Goal: Navigation & Orientation: Find specific page/section

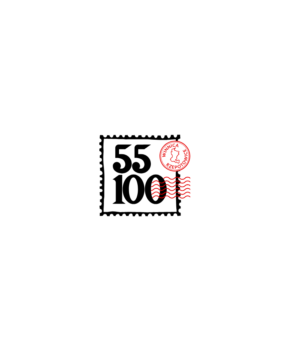
click at [255, 132] on div at bounding box center [141, 178] width 283 height 356
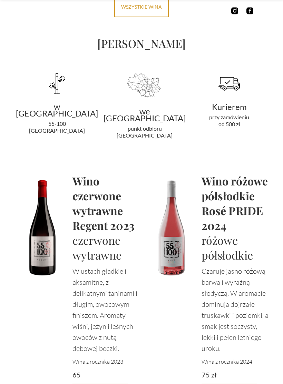
scroll to position [1215, 0]
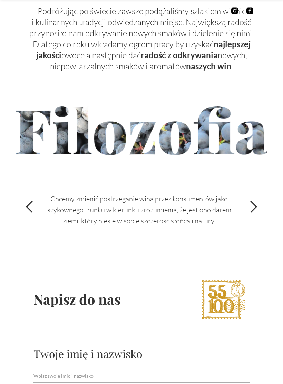
click at [252, 200] on div "next slide" at bounding box center [253, 207] width 14 height 14
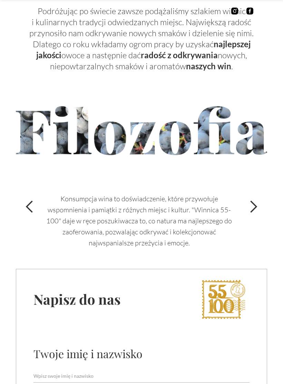
click at [251, 200] on div "next slide" at bounding box center [253, 207] width 14 height 14
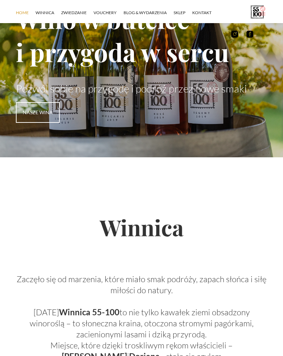
scroll to position [0, 0]
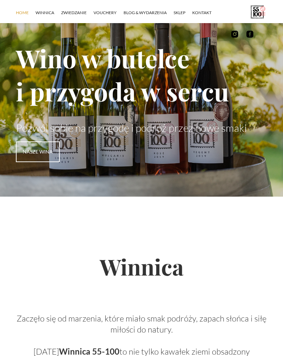
click at [84, 20] on link "ZWIEDZANIE" at bounding box center [77, 12] width 32 height 21
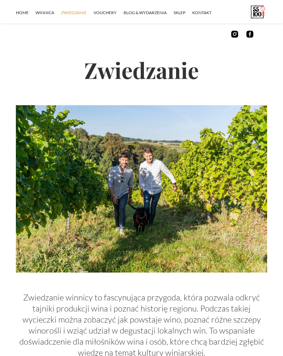
click at [111, 15] on link "vouchery" at bounding box center [108, 12] width 30 height 21
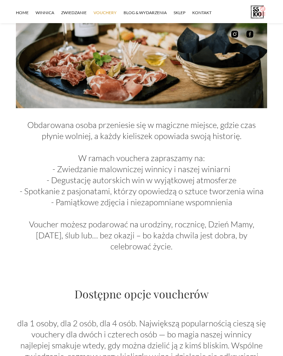
scroll to position [205, 0]
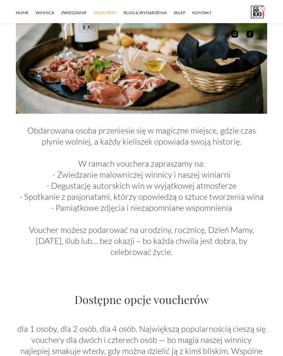
click at [155, 12] on link "Blog & Wydarzenia" at bounding box center [148, 12] width 50 height 21
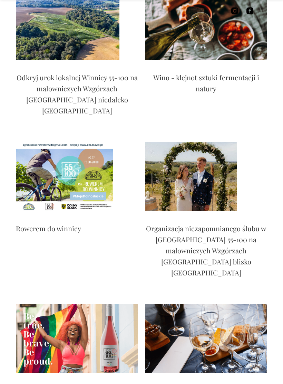
scroll to position [1750, 0]
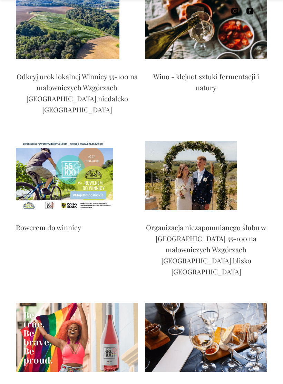
click at [102, 141] on img at bounding box center [64, 175] width 97 height 69
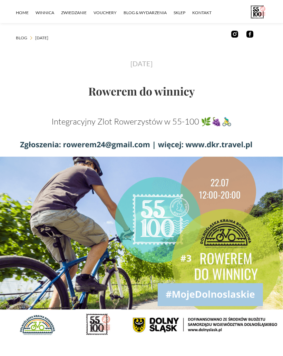
click at [180, 15] on link "SKLEP" at bounding box center [182, 12] width 19 height 21
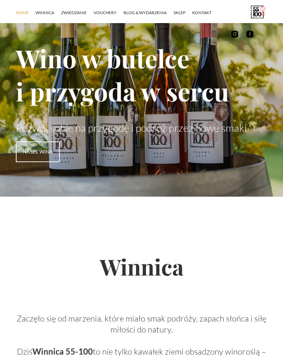
click at [181, 6] on link "SKLEP" at bounding box center [182, 12] width 19 height 21
